Goal: Understand process/instructions: Learn about a topic

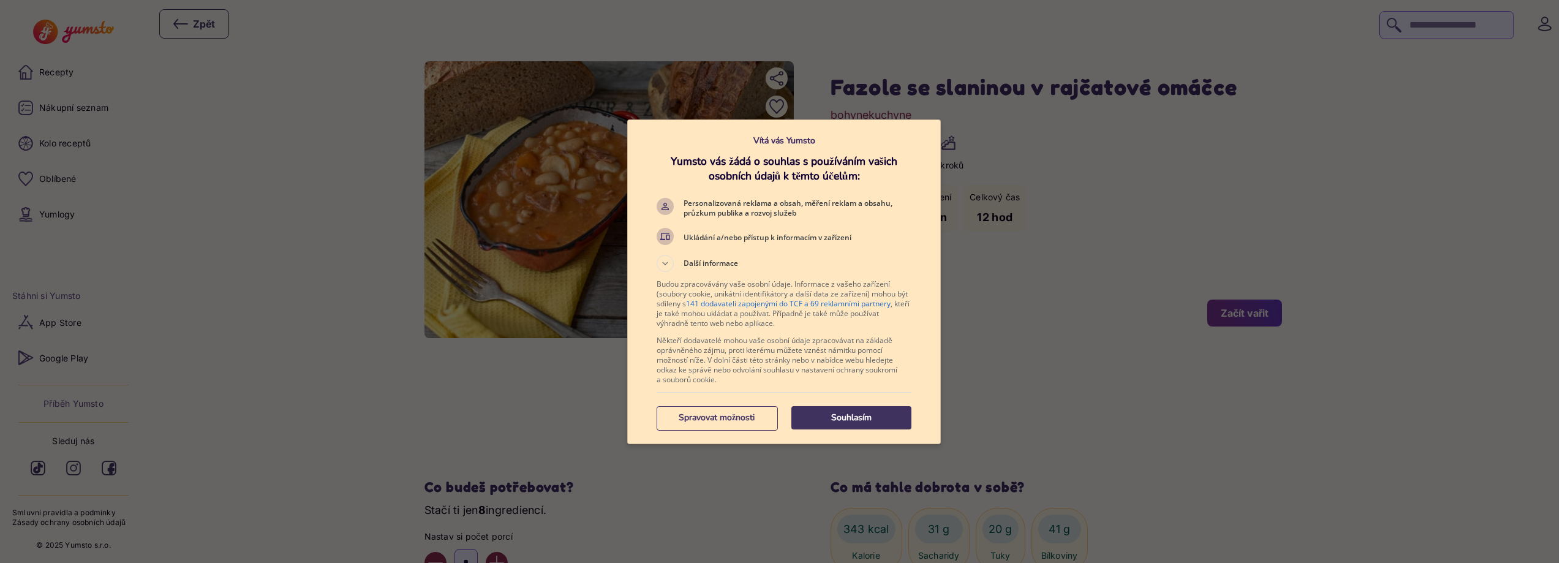
click at [849, 416] on p "Souhlasím" at bounding box center [852, 418] width 120 height 12
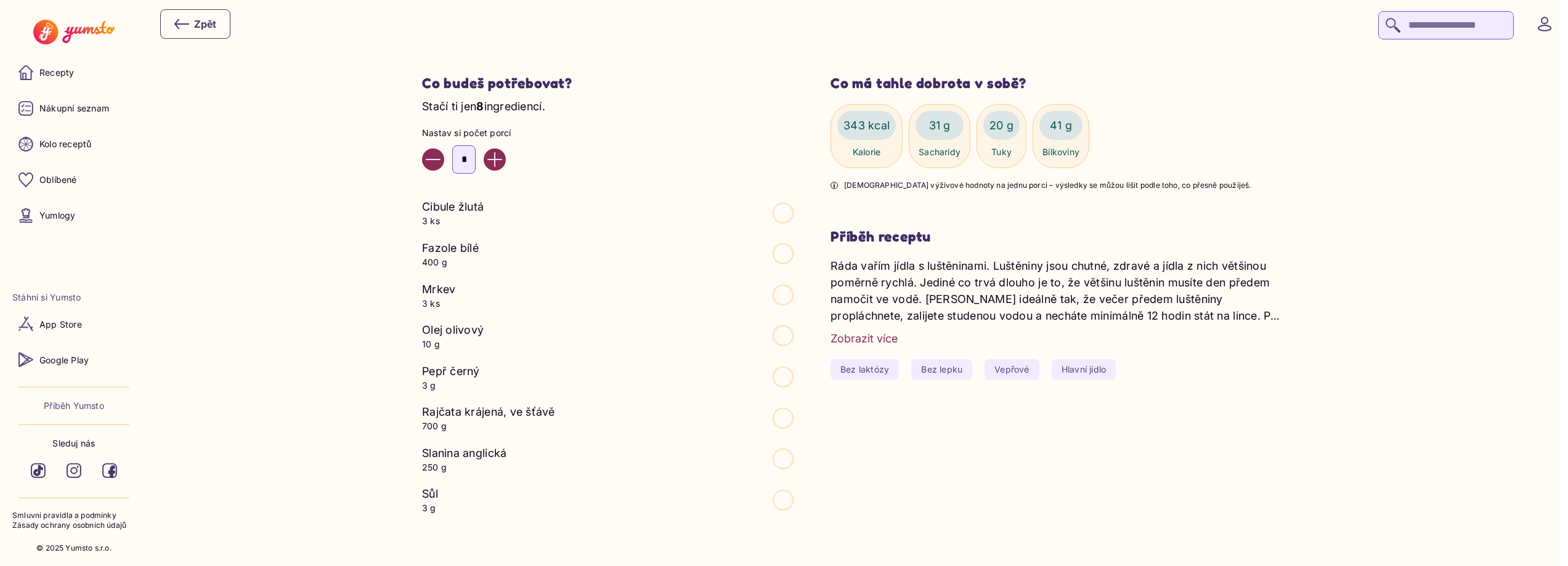
scroll to position [370, 0]
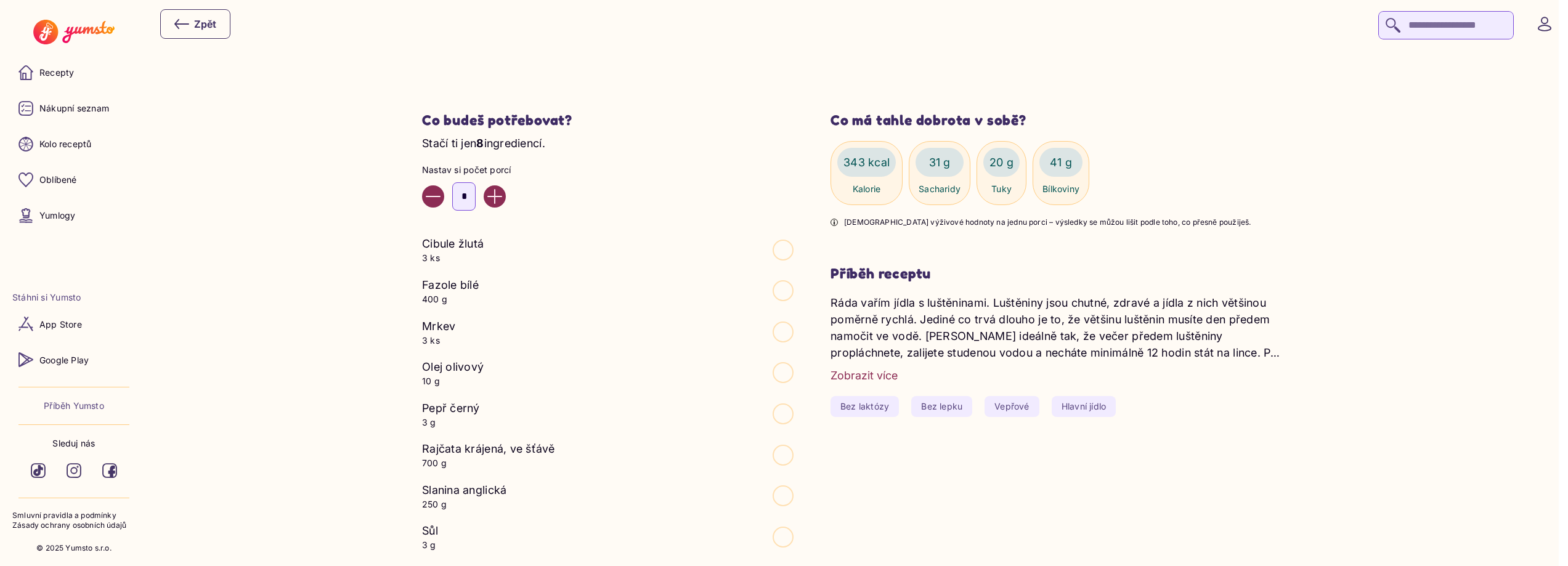
click at [437, 205] on button "Decrease value" at bounding box center [434, 196] width 22 height 22
type input "*"
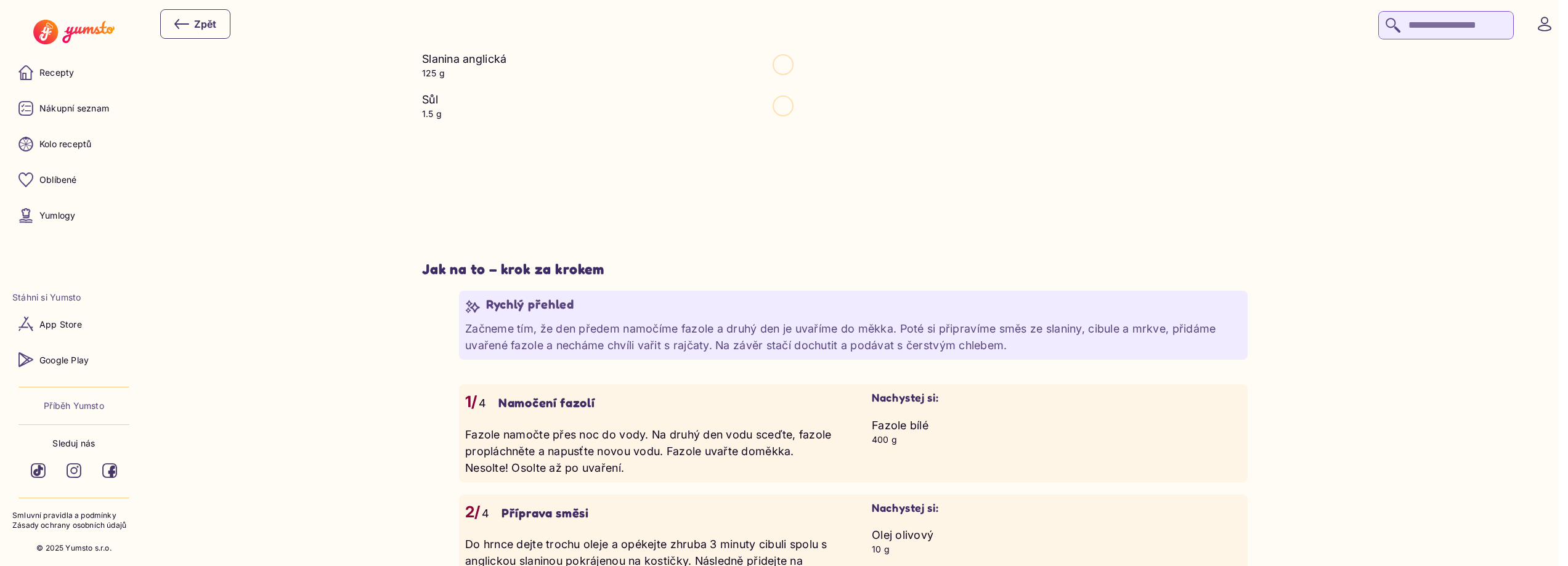
scroll to position [862, 0]
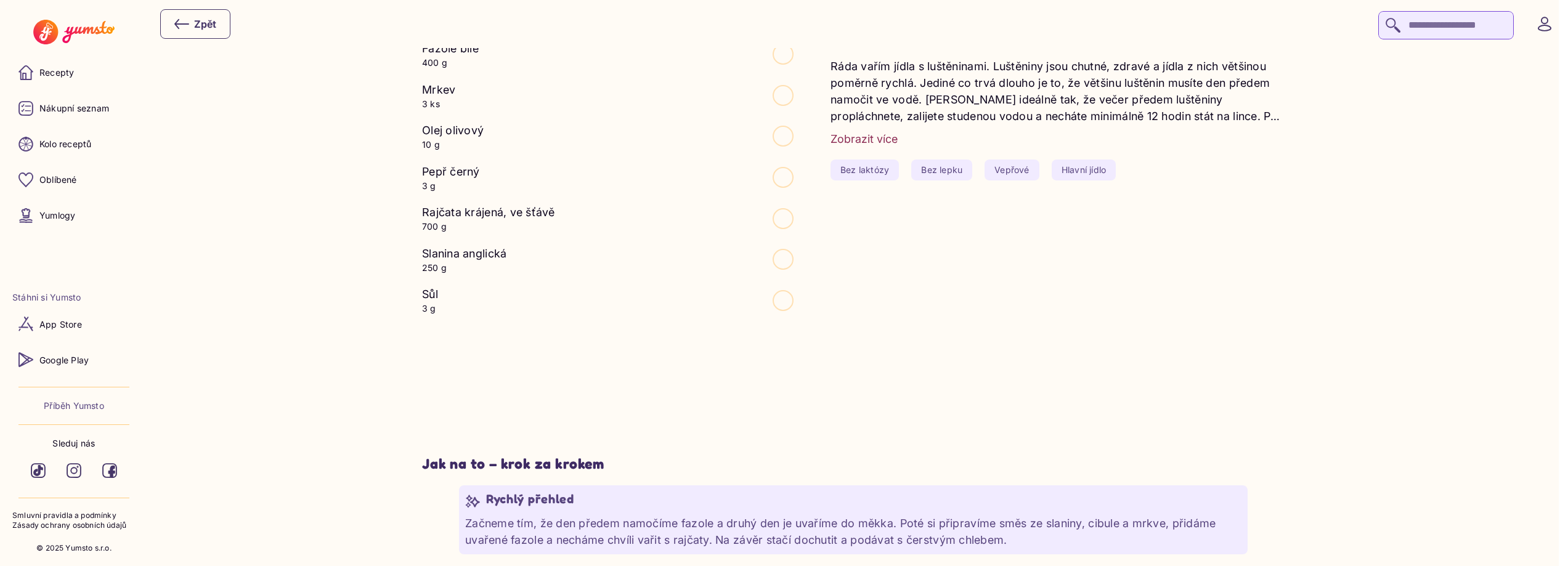
scroll to position [615, 0]
